Goal: Information Seeking & Learning: Find specific fact

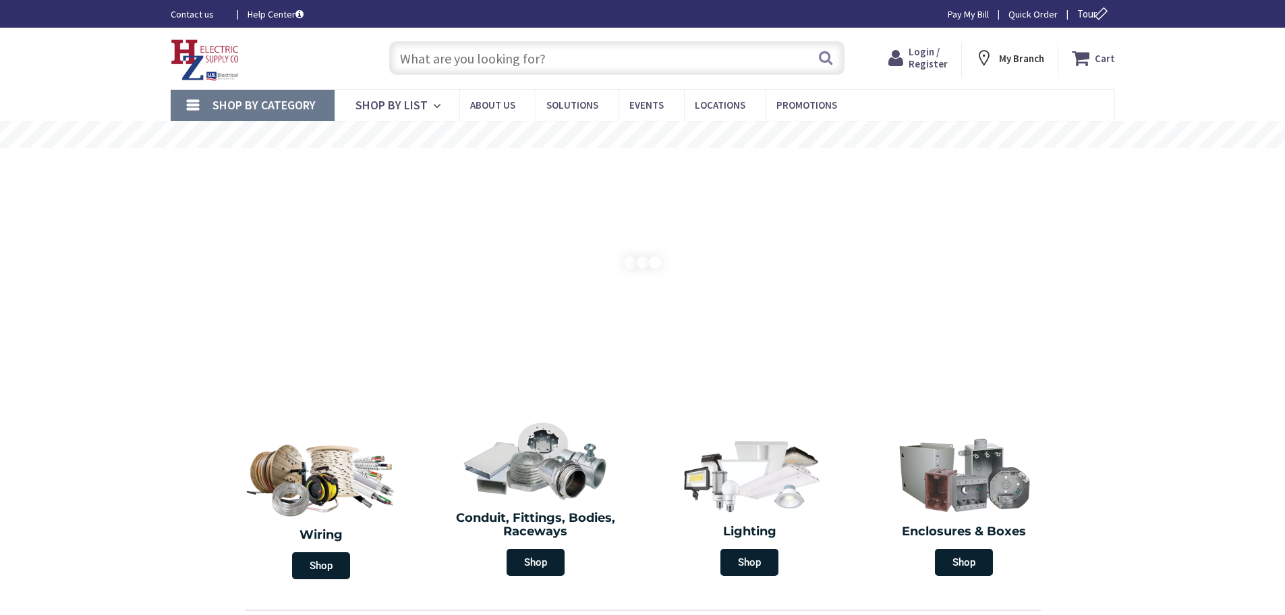
click at [924, 57] on span "Login / Register" at bounding box center [928, 57] width 39 height 25
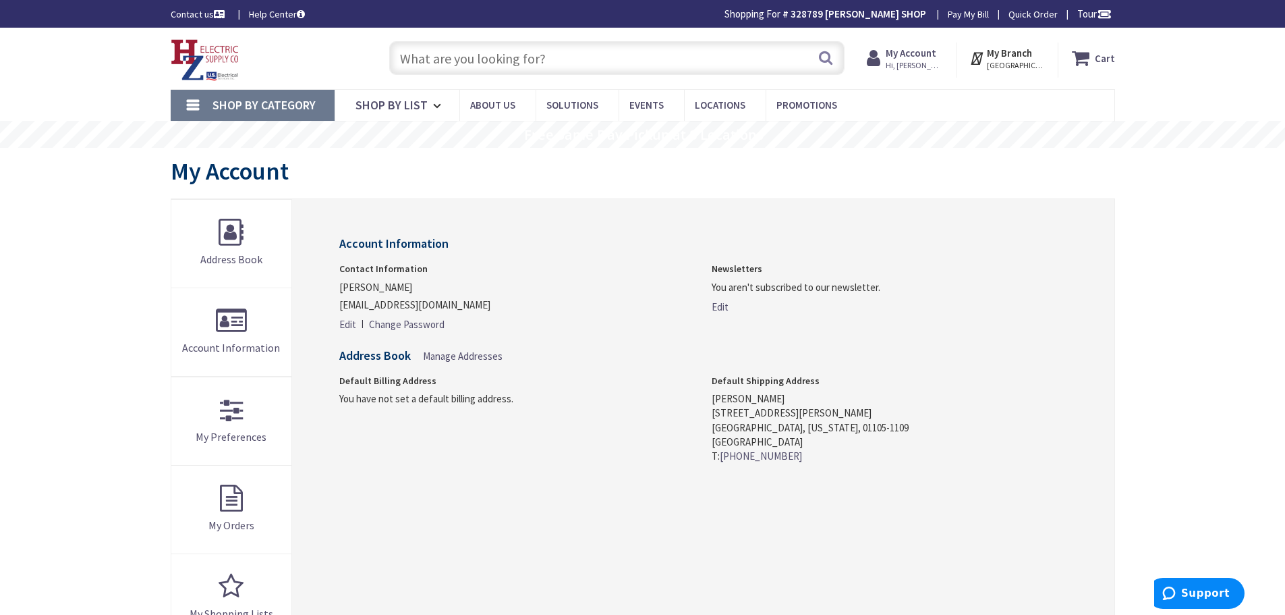
click at [486, 57] on input "text" at bounding box center [616, 58] width 455 height 34
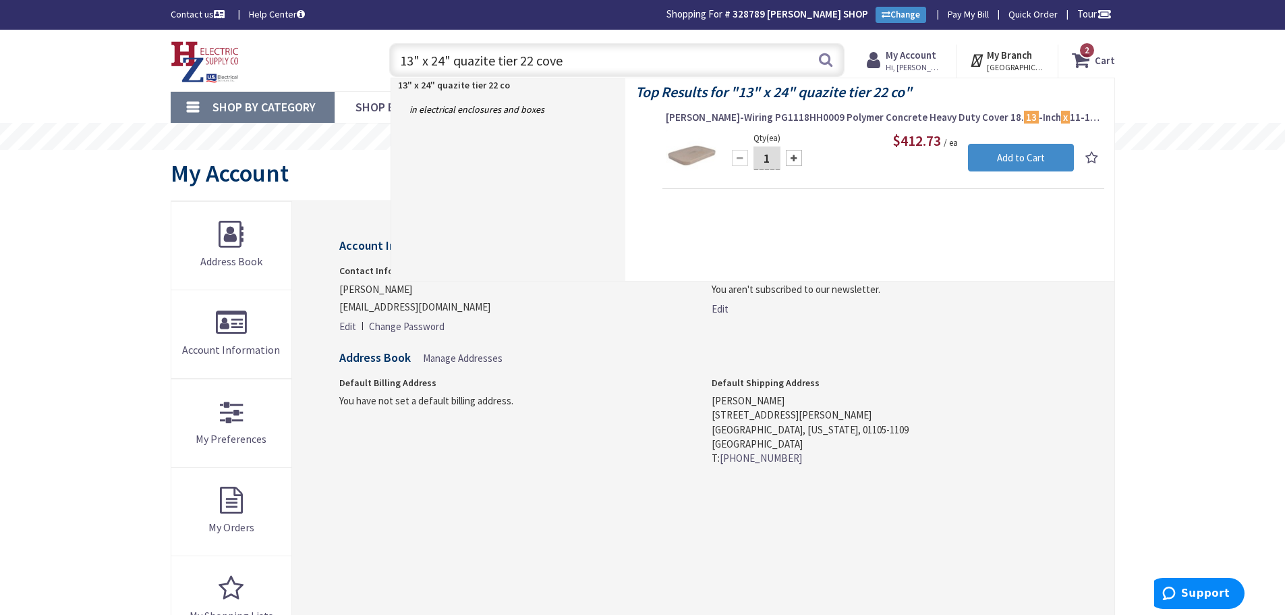
type input "13" x 24" quazite tier 22 cover"
